Goal: Transaction & Acquisition: Purchase product/service

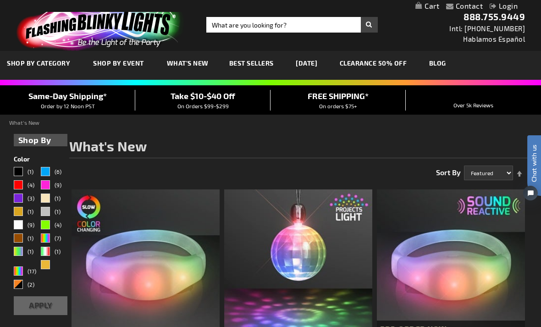
click at [427, 10] on link "My Cart" at bounding box center [427, 6] width 24 height 9
click at [369, 6] on span "15" at bounding box center [375, 6] width 36 height 8
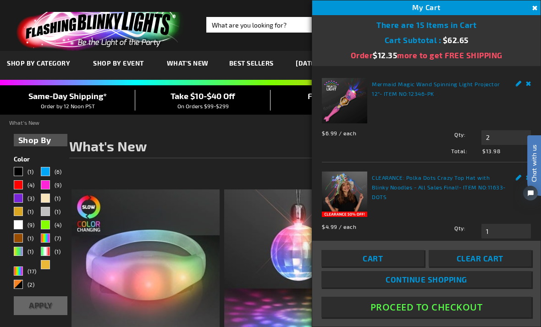
click at [534, 8] on button "Close" at bounding box center [533, 8] width 10 height 10
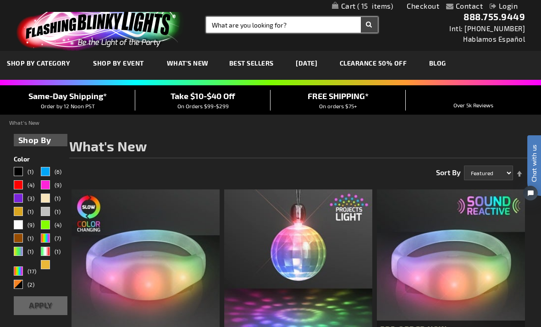
click at [224, 28] on input "Search" at bounding box center [291, 25] width 171 height 16
type input "Birthday pins"
click at [369, 25] on button "Search" at bounding box center [369, 25] width 17 height 16
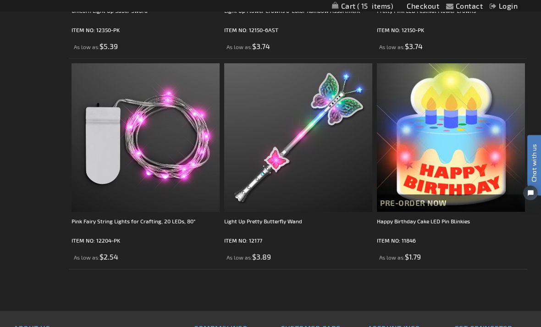
scroll to position [1179, 0]
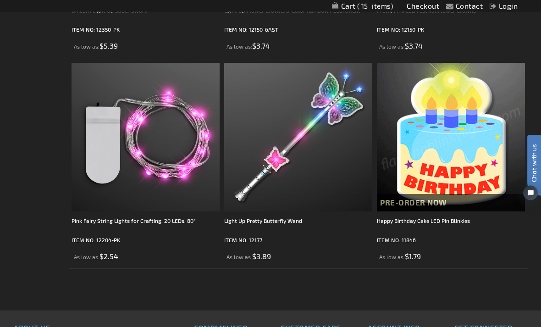
click at [453, 180] on img at bounding box center [451, 137] width 148 height 148
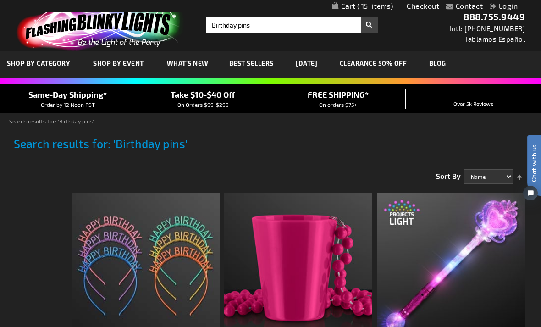
click at [391, 63] on link "CLEARANCE 50% OFF" at bounding box center [373, 63] width 81 height 31
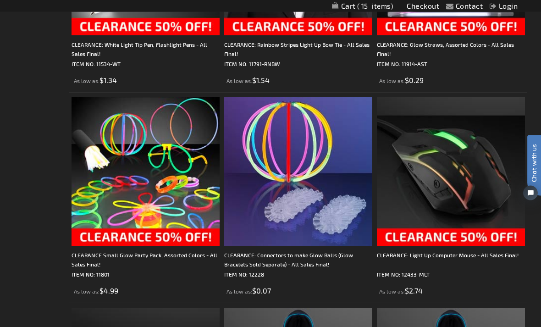
scroll to position [2403, 0]
click at [182, 228] on img at bounding box center [146, 171] width 148 height 148
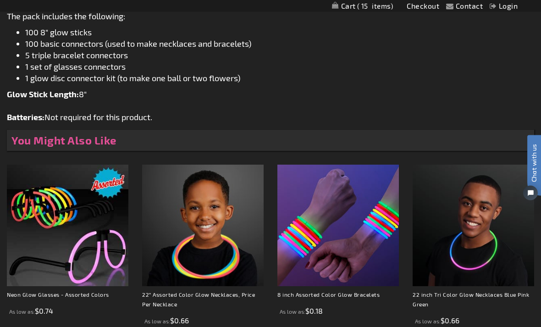
scroll to position [583, 0]
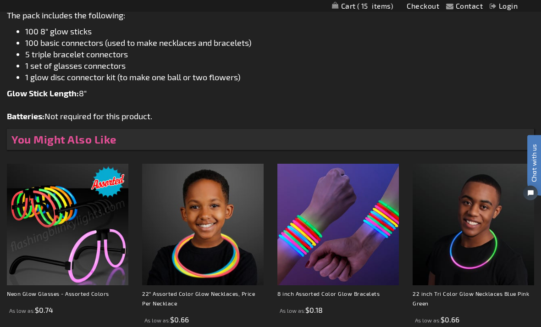
click at [91, 262] on img at bounding box center [67, 224] width 121 height 121
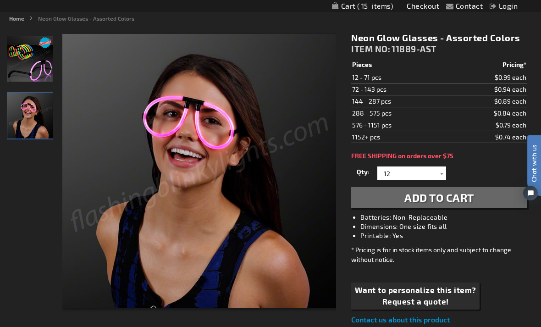
scroll to position [102, 0]
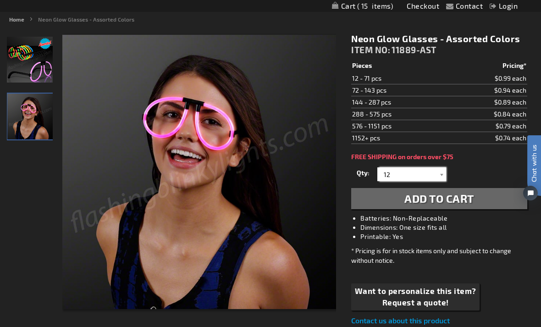
click at [435, 173] on input "12" at bounding box center [413, 174] width 66 height 14
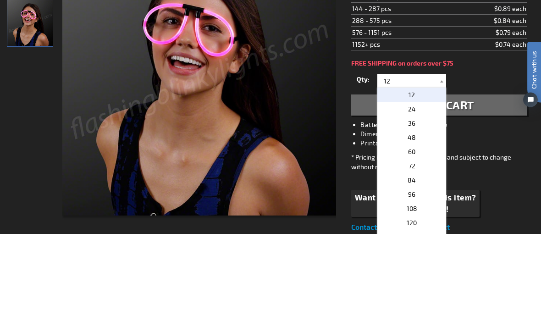
click at [494, 223] on li "Dimensions: One size fits all" at bounding box center [448, 227] width 176 height 9
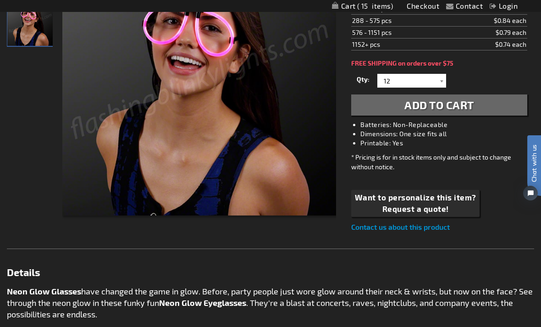
click at [426, 108] on span "Add to Cart" at bounding box center [439, 104] width 70 height 13
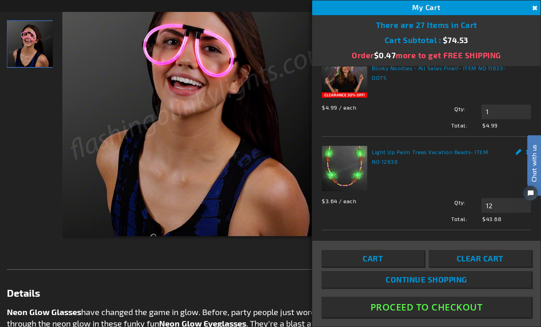
scroll to position [147, 0]
